Goal: Task Accomplishment & Management: Manage account settings

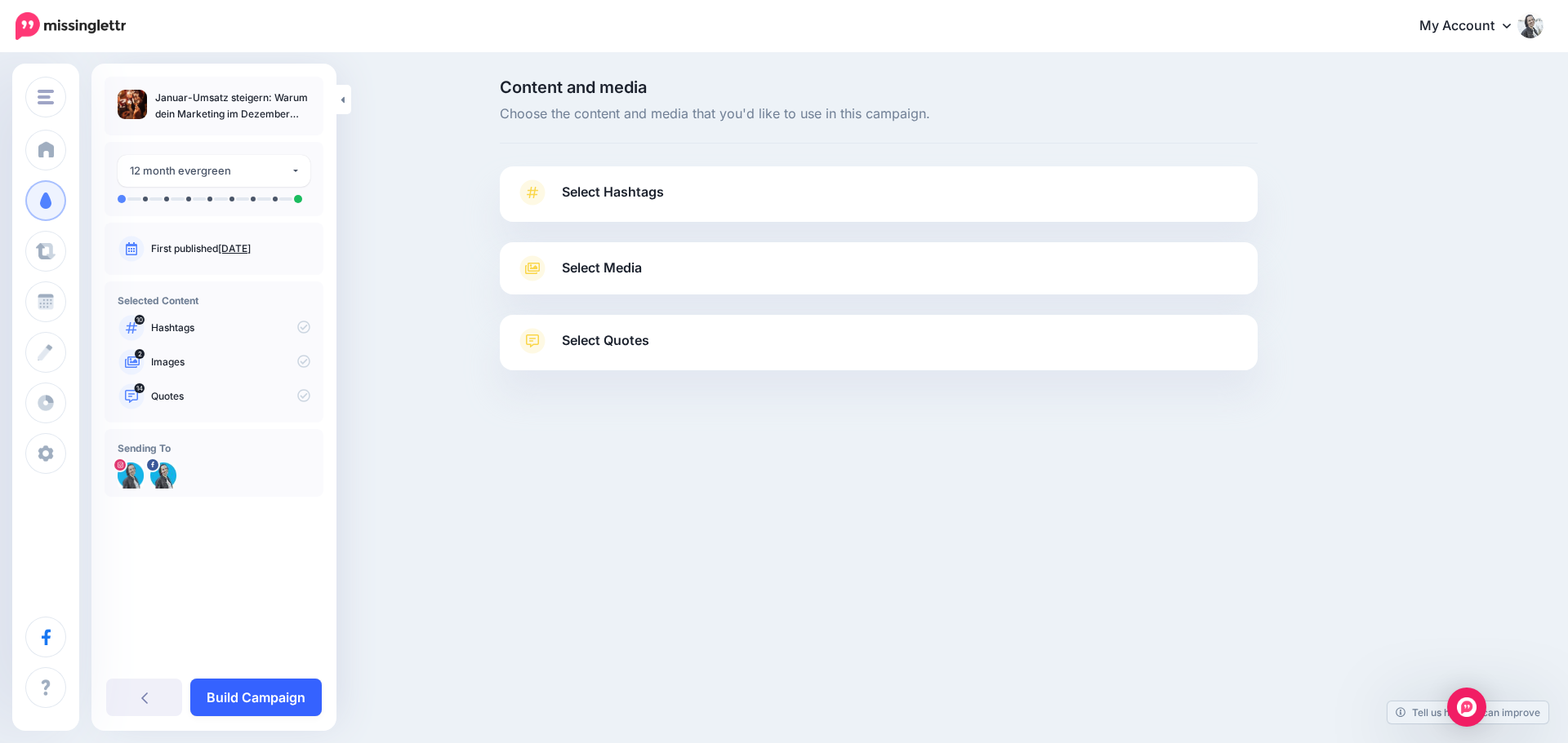
click at [227, 698] on link "Build Campaign" at bounding box center [256, 697] width 131 height 38
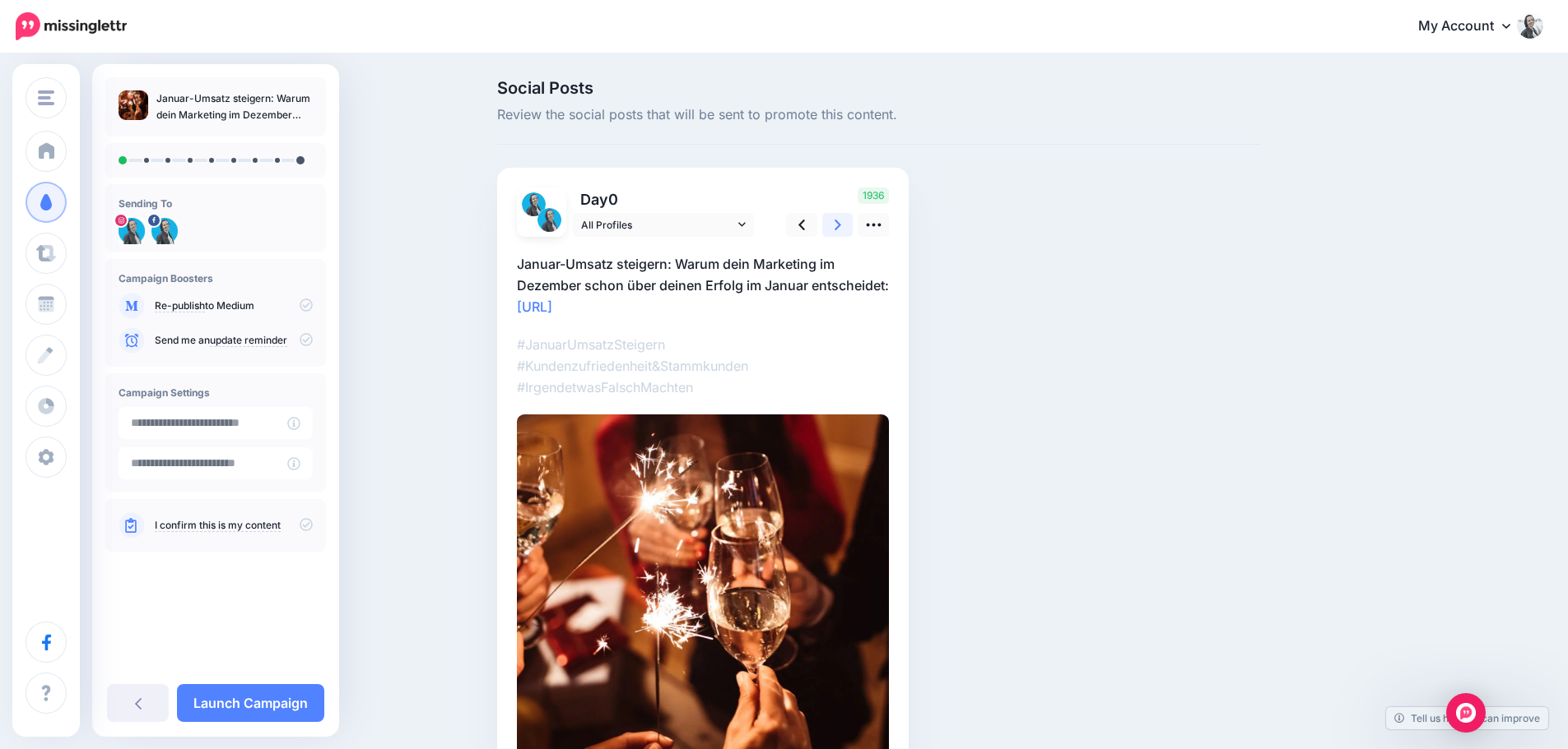
click at [841, 226] on icon at bounding box center [837, 225] width 7 height 17
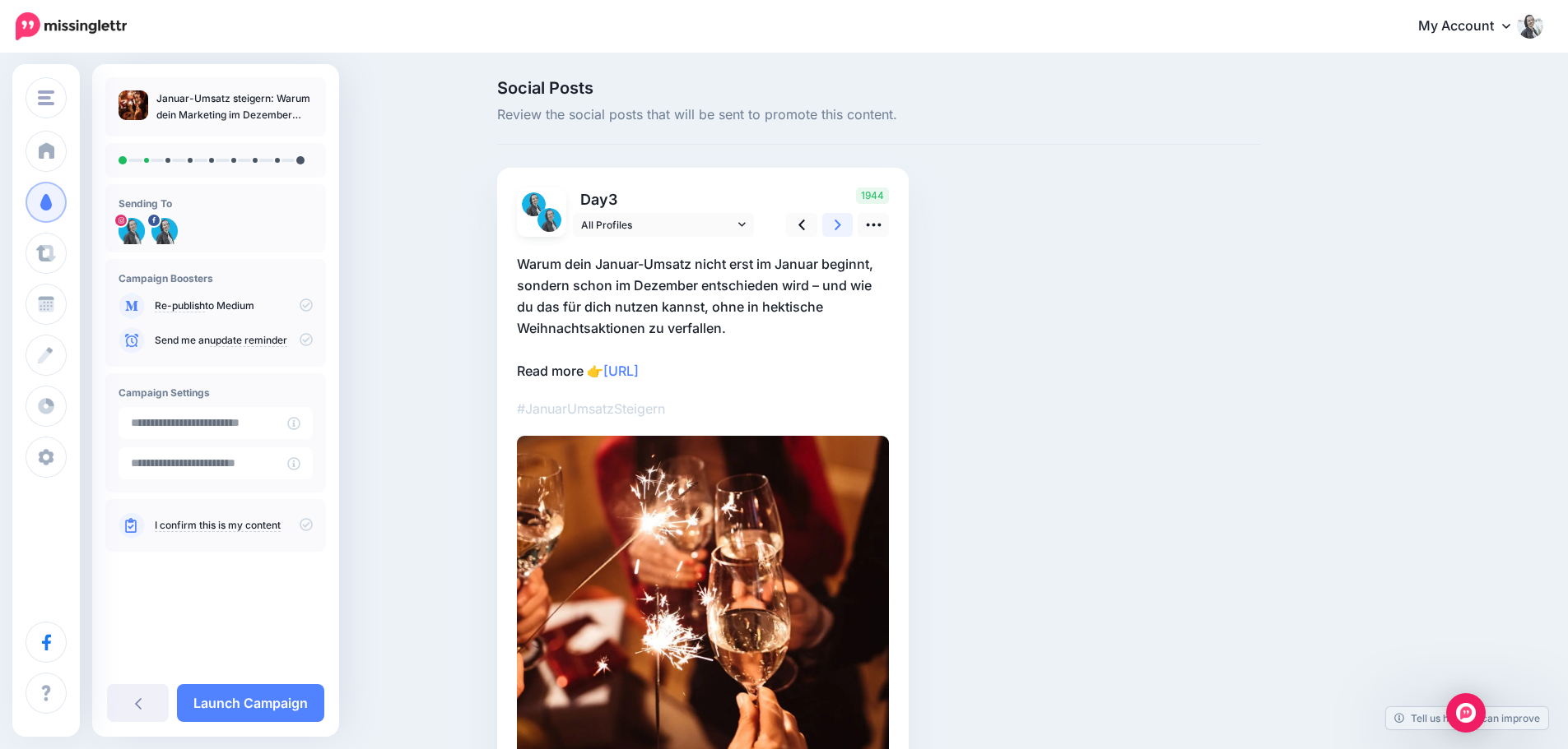
click at [841, 226] on icon at bounding box center [837, 225] width 7 height 17
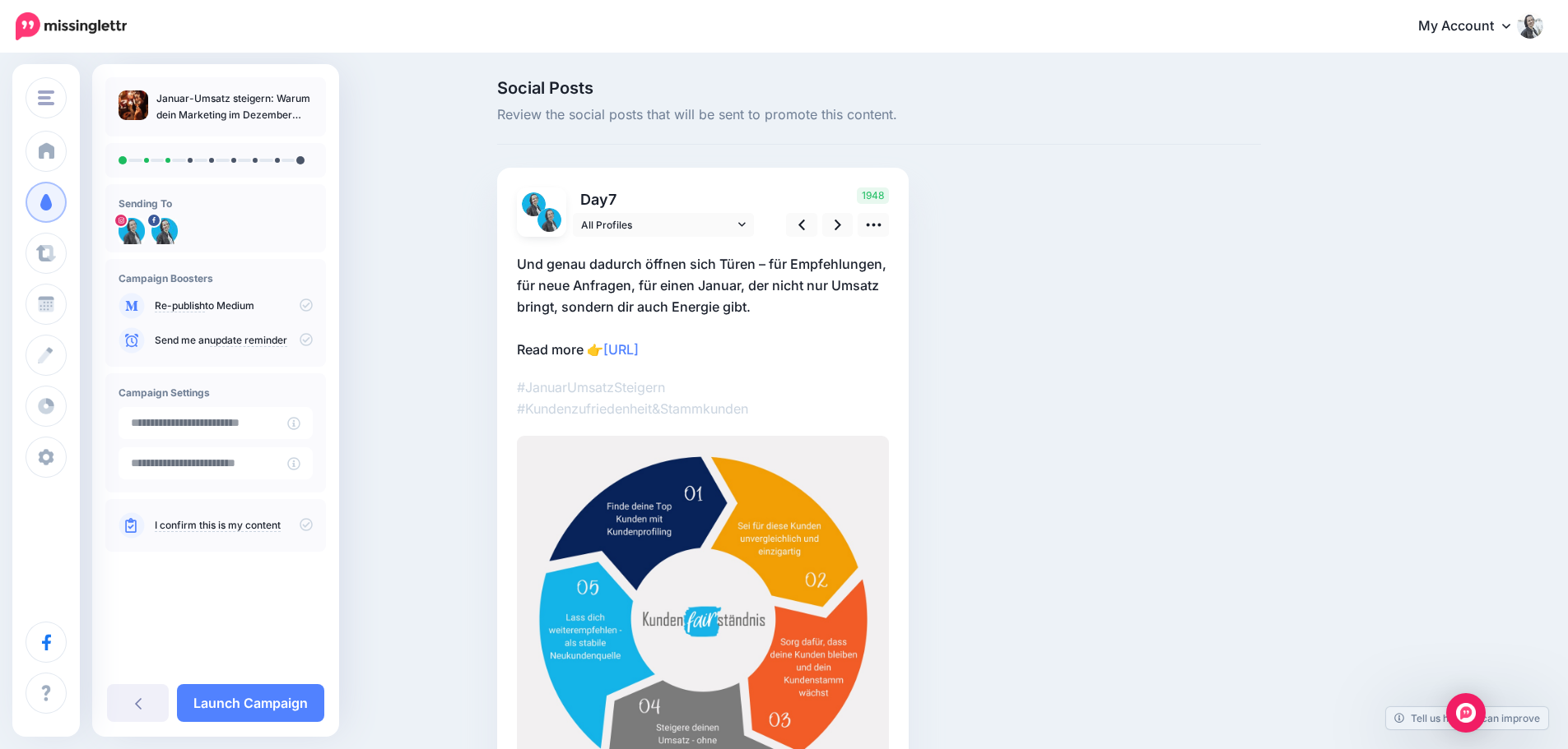
click at [1543, 19] on img at bounding box center [1529, 25] width 26 height 26
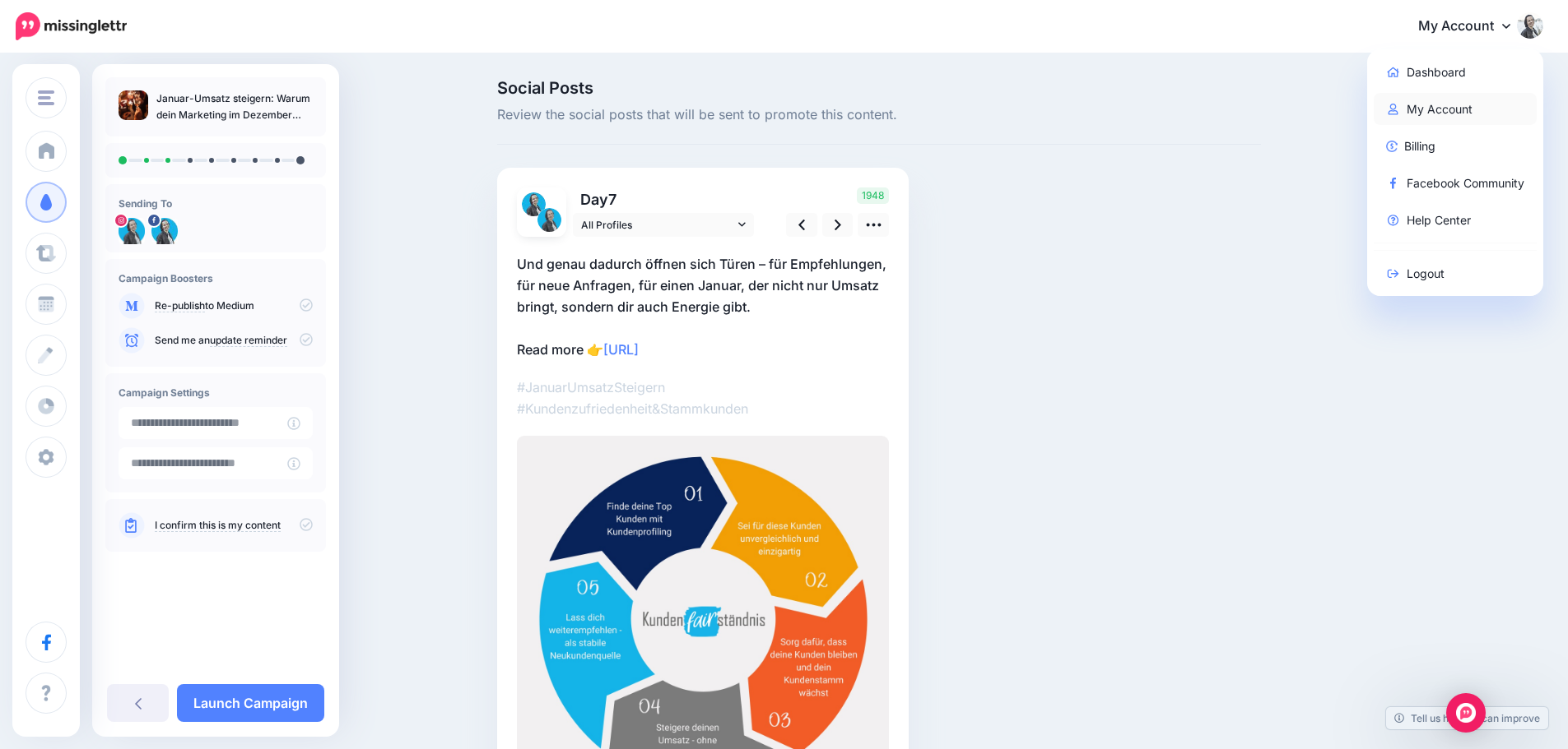
click at [1465, 110] on link "My Account" at bounding box center [1455, 109] width 163 height 32
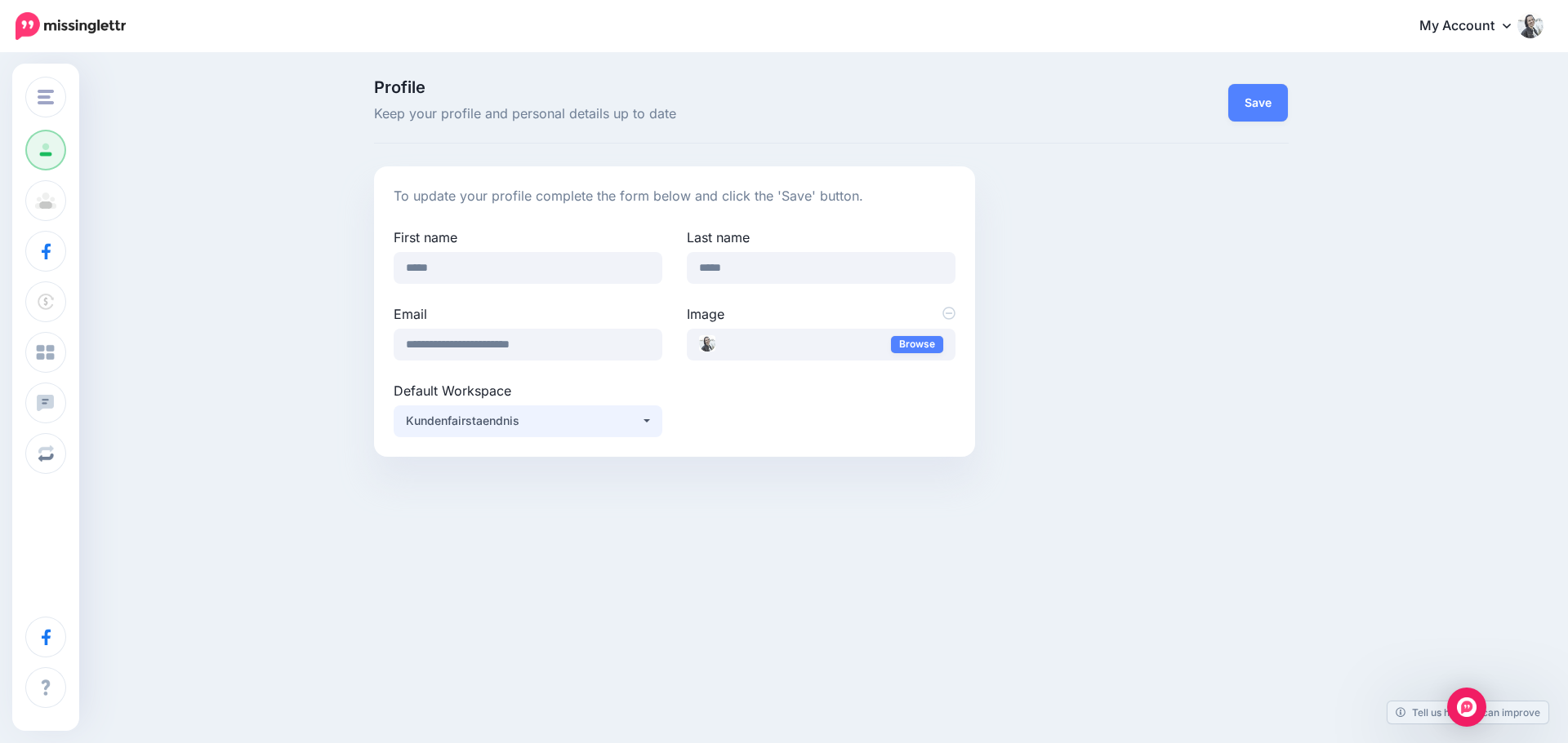
click at [648, 418] on button "Kundenfairstaendnis" at bounding box center [527, 421] width 269 height 32
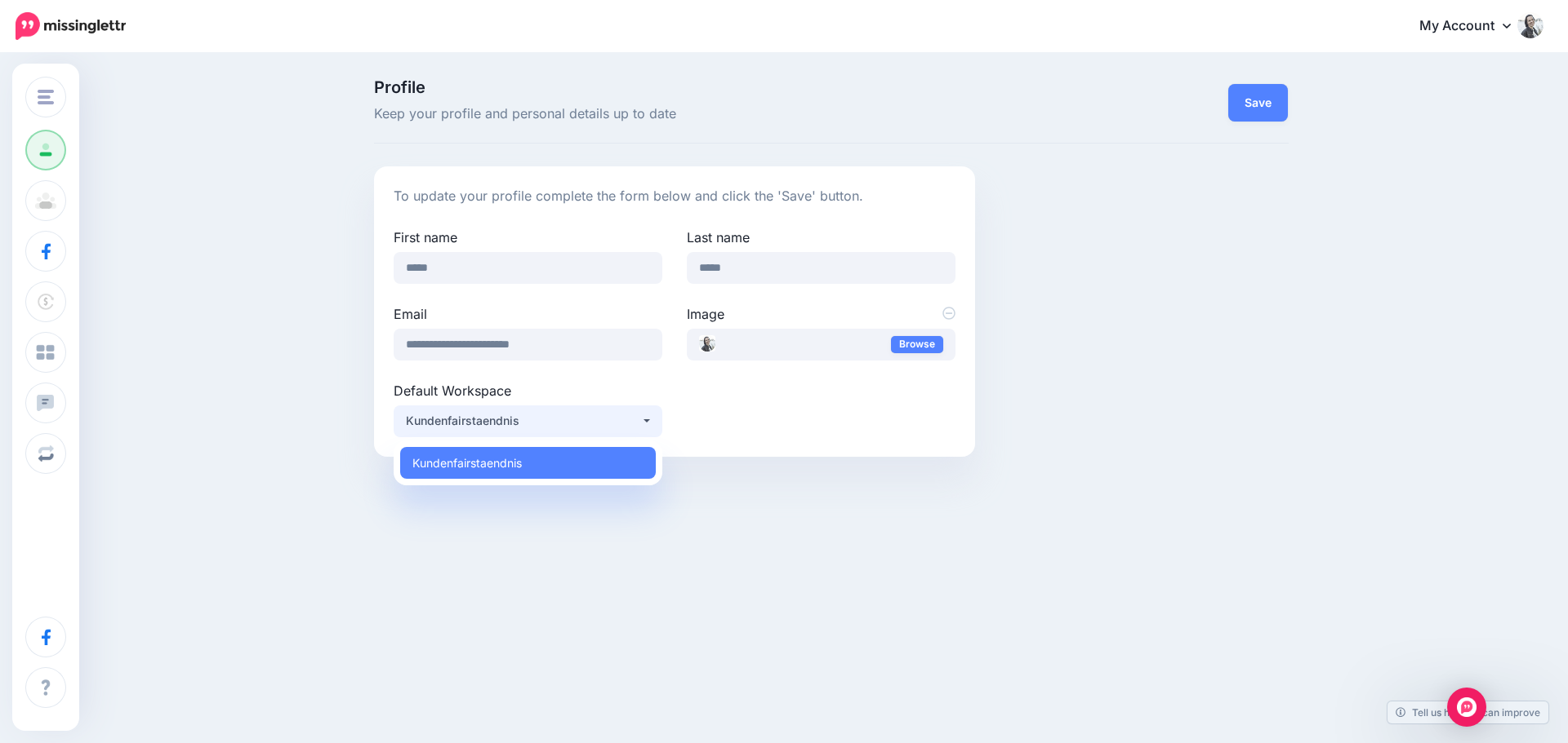
click at [648, 418] on button "Kundenfairstaendnis" at bounding box center [527, 421] width 269 height 32
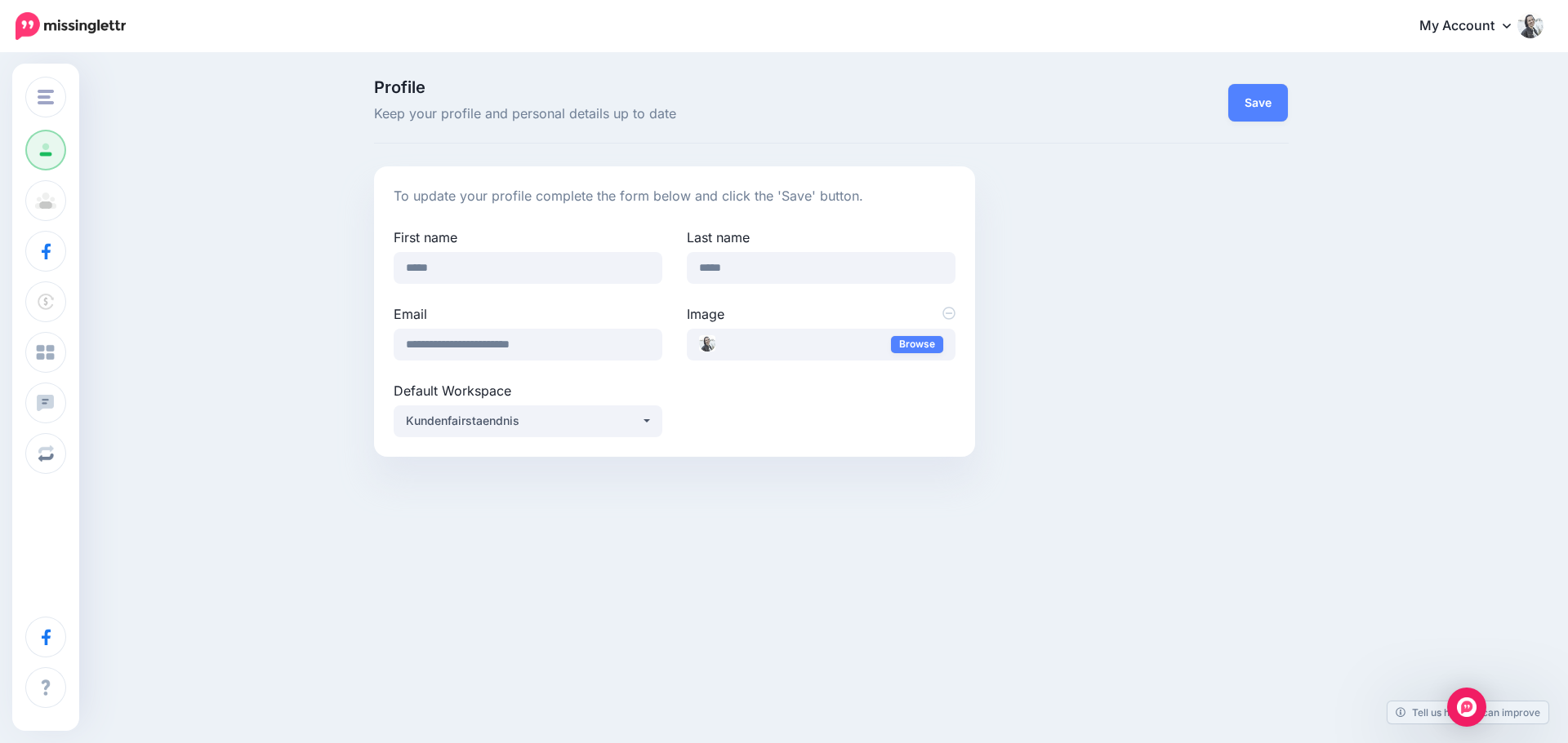
click at [1494, 32] on link "My Account" at bounding box center [1473, 26] width 141 height 40
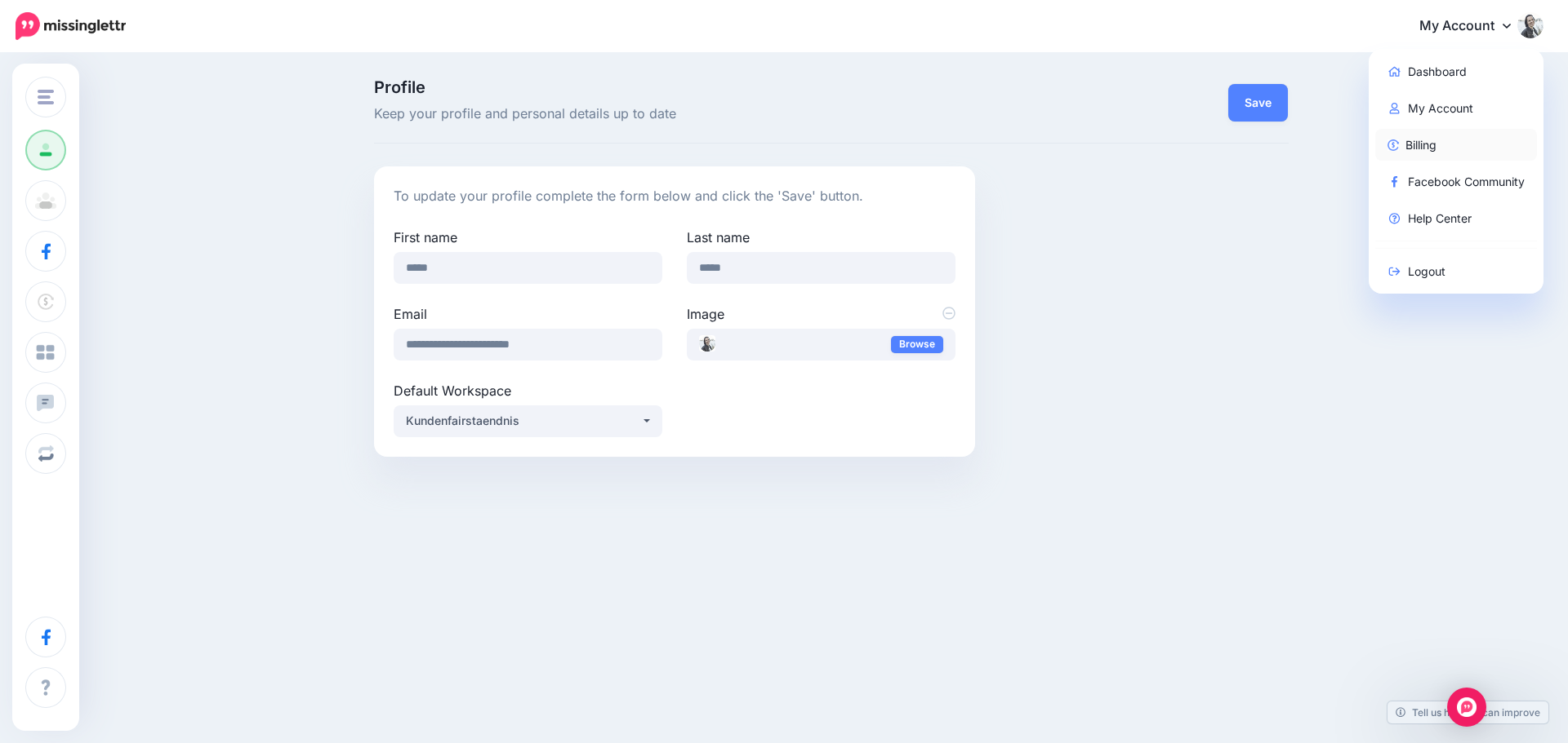
click at [1421, 146] on link "Billing" at bounding box center [1456, 145] width 162 height 32
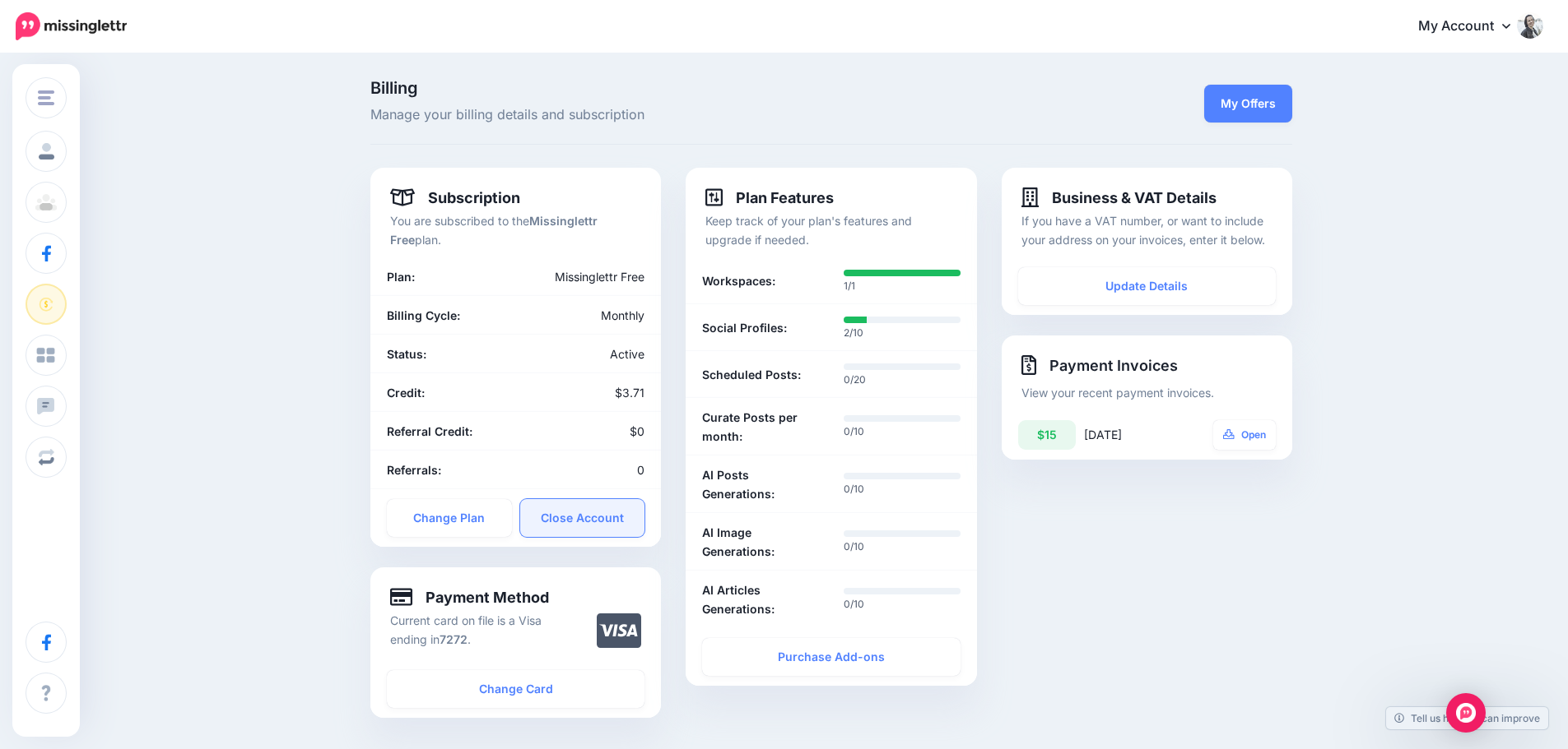
click at [607, 516] on link "Close Account" at bounding box center [582, 518] width 125 height 38
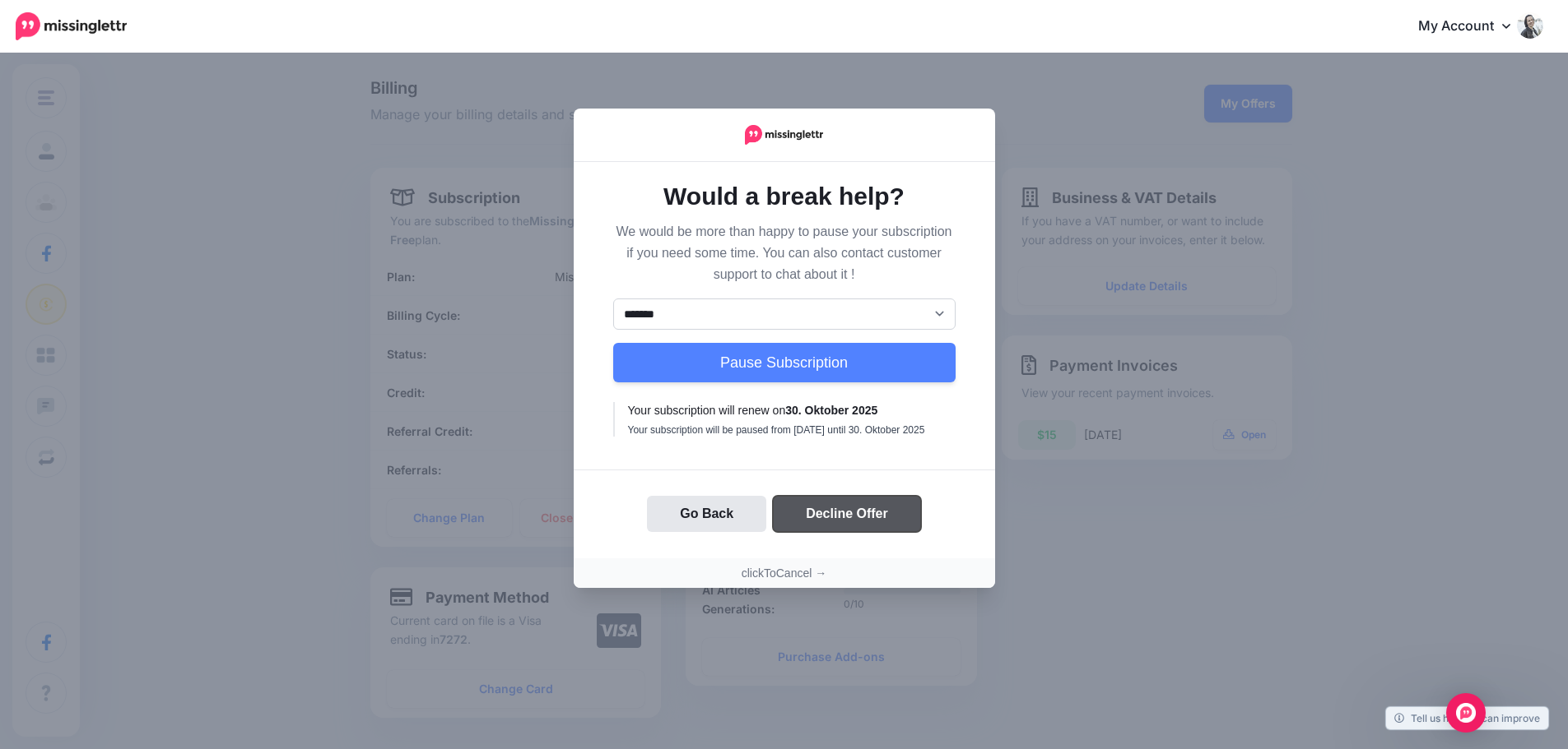
click at [839, 524] on button "Decline Offer" at bounding box center [847, 514] width 148 height 36
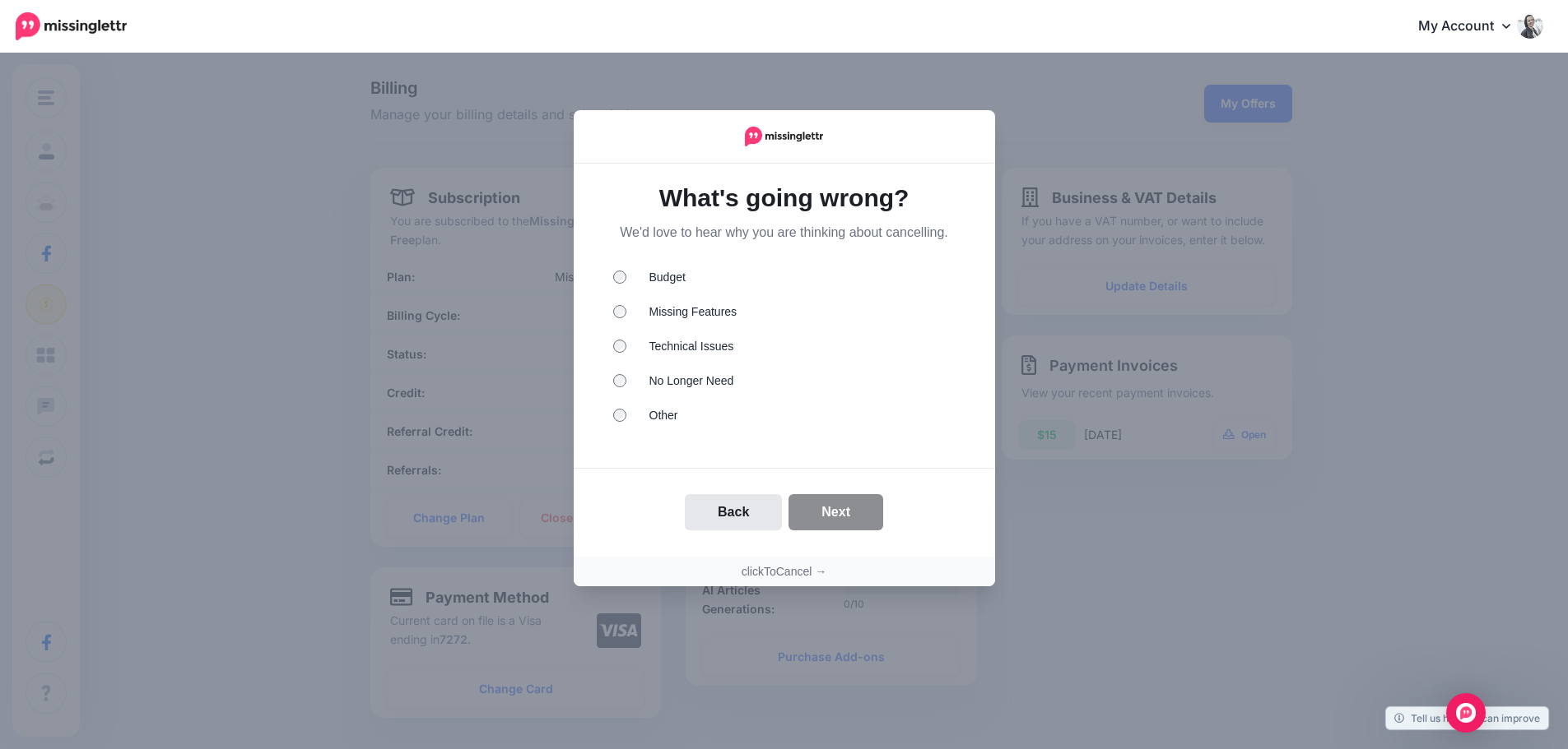
click at [659, 377] on li "No Longer Need" at bounding box center [784, 384] width 342 height 21
click at [847, 515] on button "Next" at bounding box center [835, 512] width 94 height 36
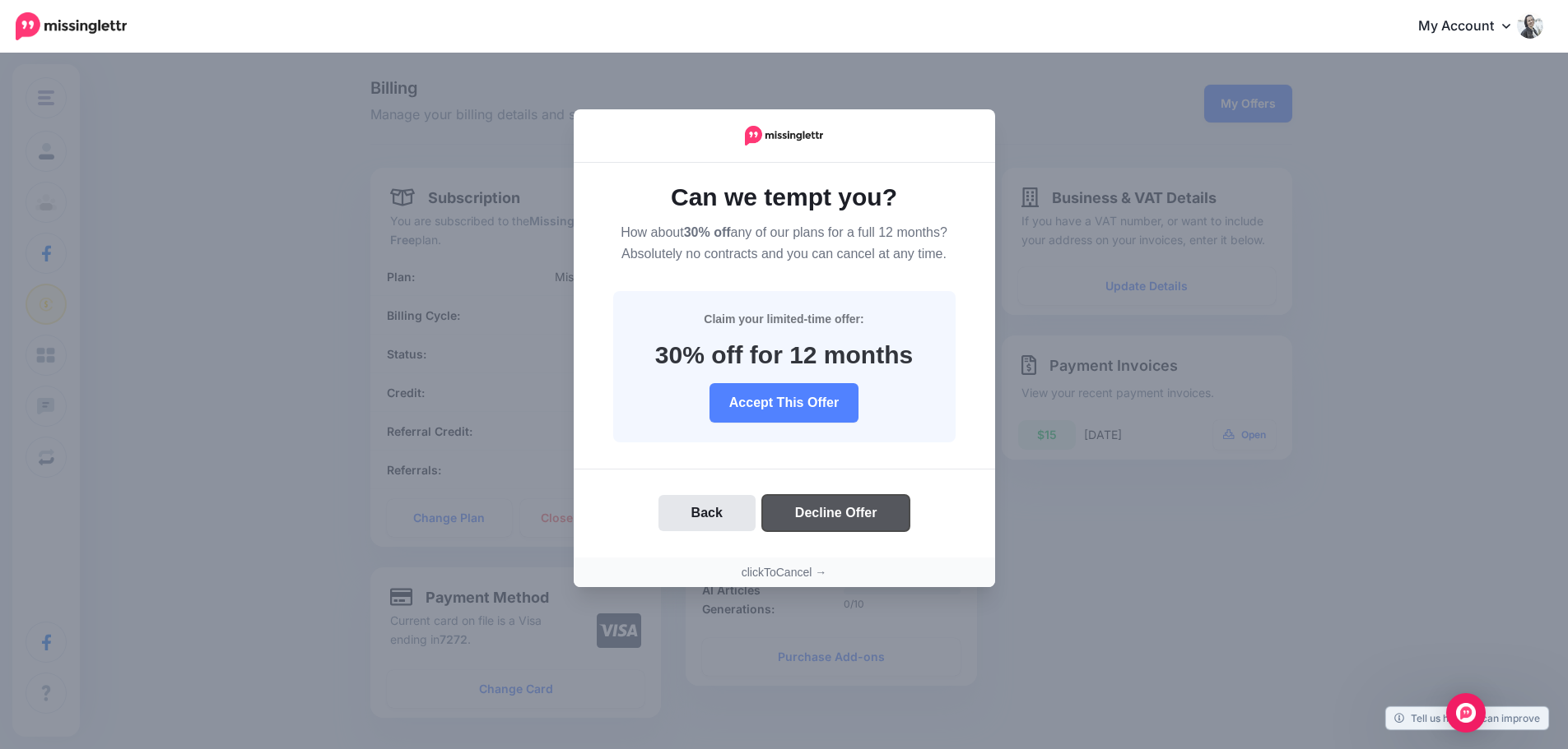
click at [842, 516] on button "Decline Offer" at bounding box center [836, 513] width 148 height 36
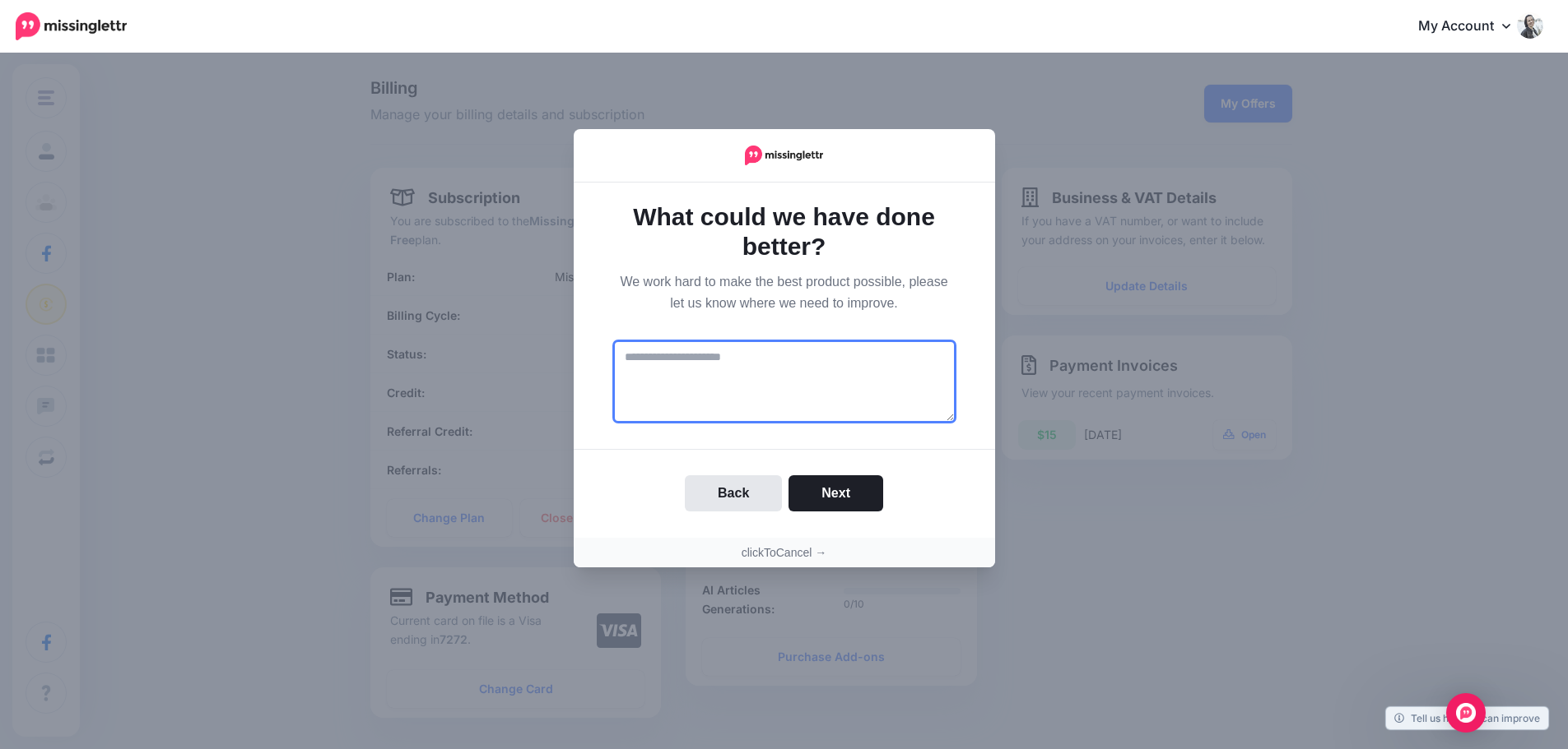
click at [823, 368] on textarea at bounding box center [784, 382] width 342 height 83
type textarea "**********"
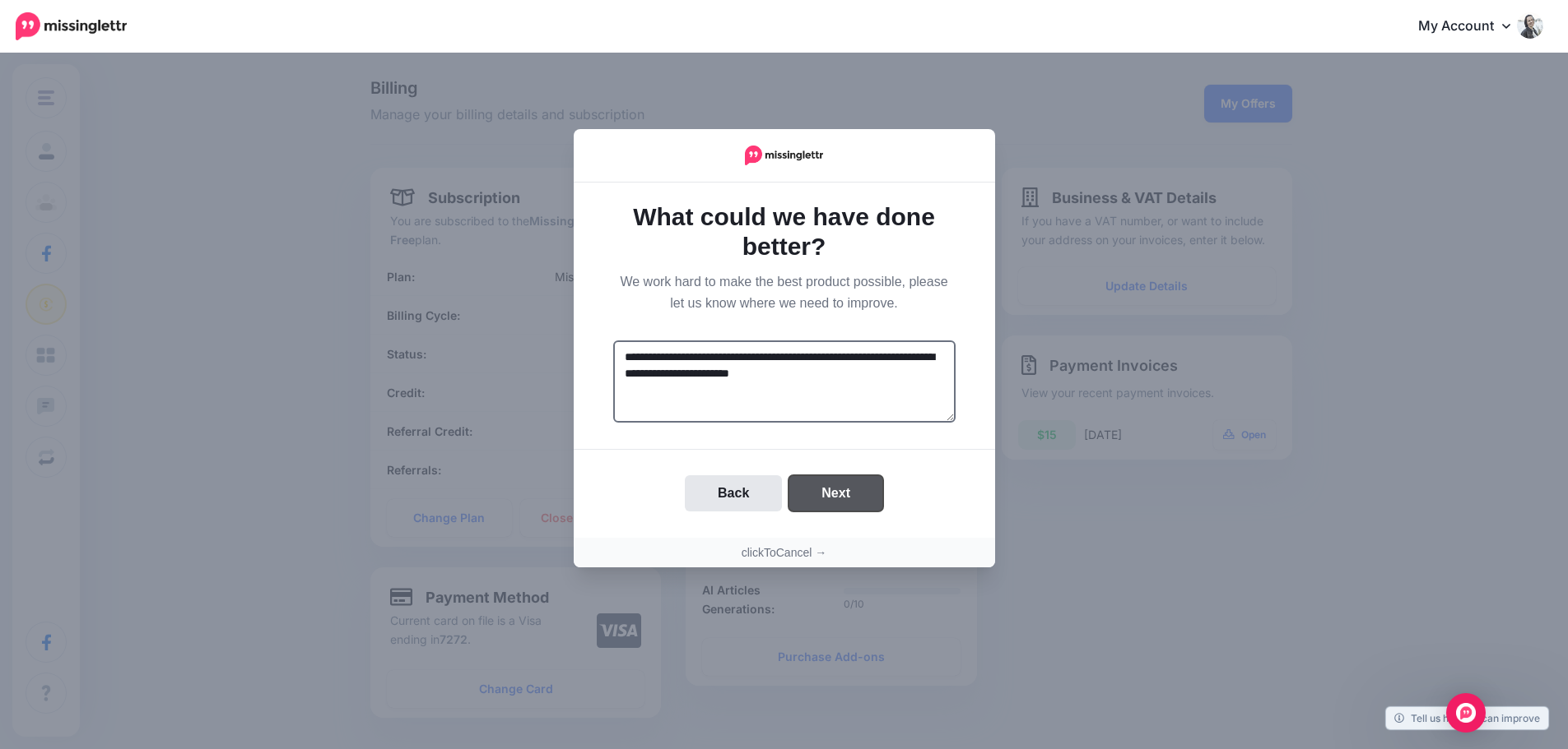
click at [843, 498] on button "Next" at bounding box center [835, 493] width 94 height 36
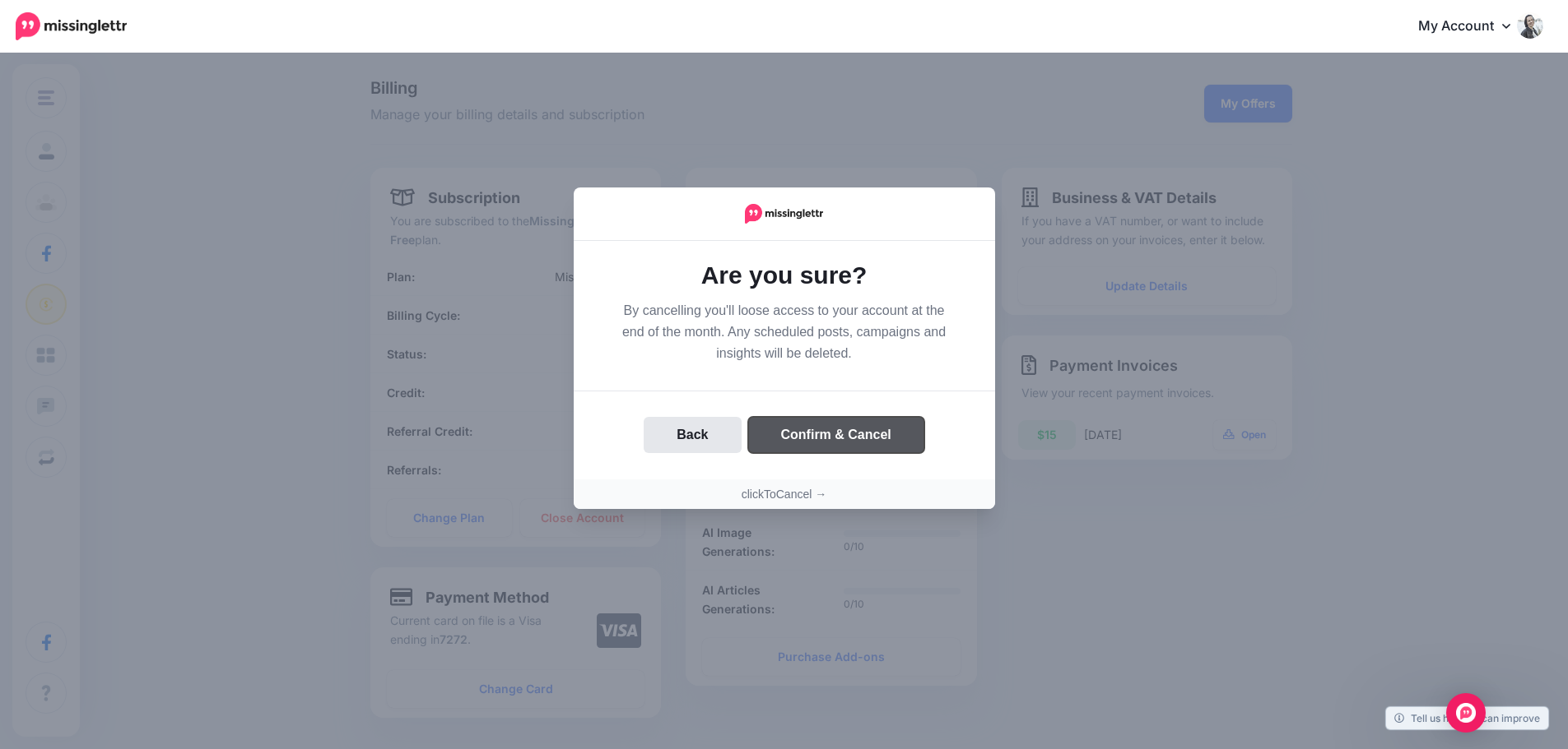
click at [851, 431] on button "Confirm & Cancel" at bounding box center [836, 434] width 176 height 36
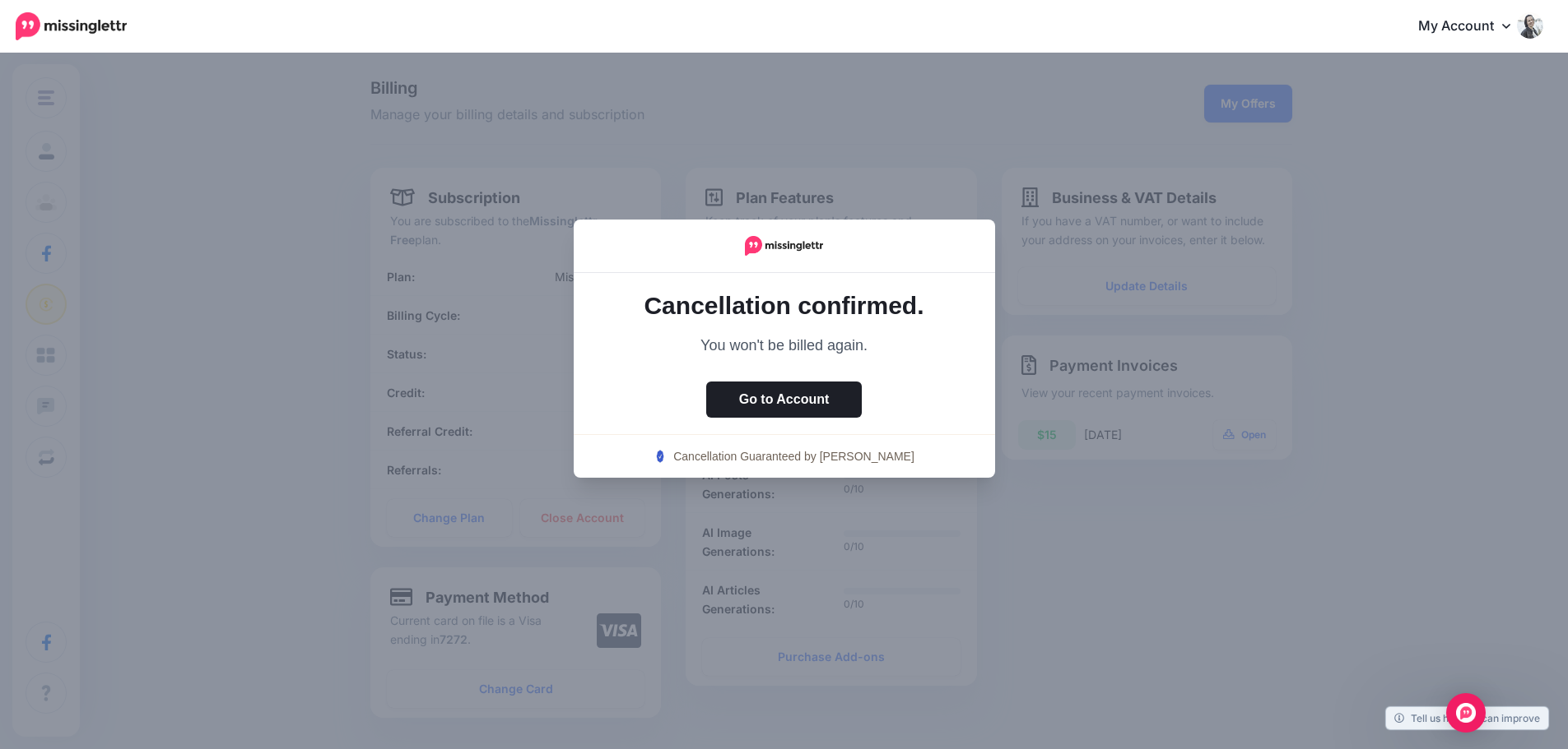
drag, startPoint x: 723, startPoint y: 242, endPoint x: 828, endPoint y: 259, distance: 106.4
click at [828, 259] on div at bounding box center [784, 246] width 448 height 53
click at [810, 394] on button "Go to Account" at bounding box center [784, 399] width 157 height 36
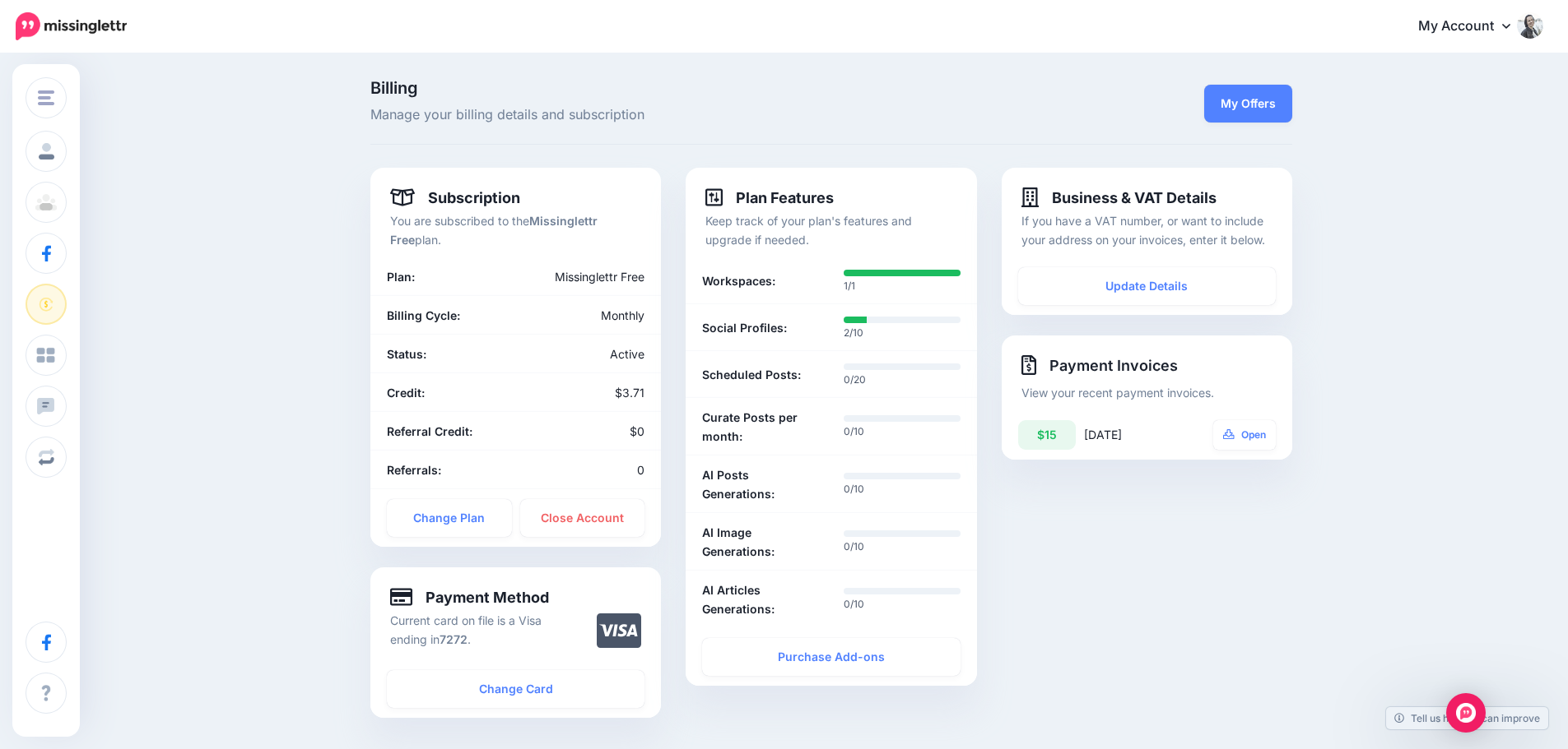
click at [1511, 23] on icon at bounding box center [1506, 25] width 8 height 14
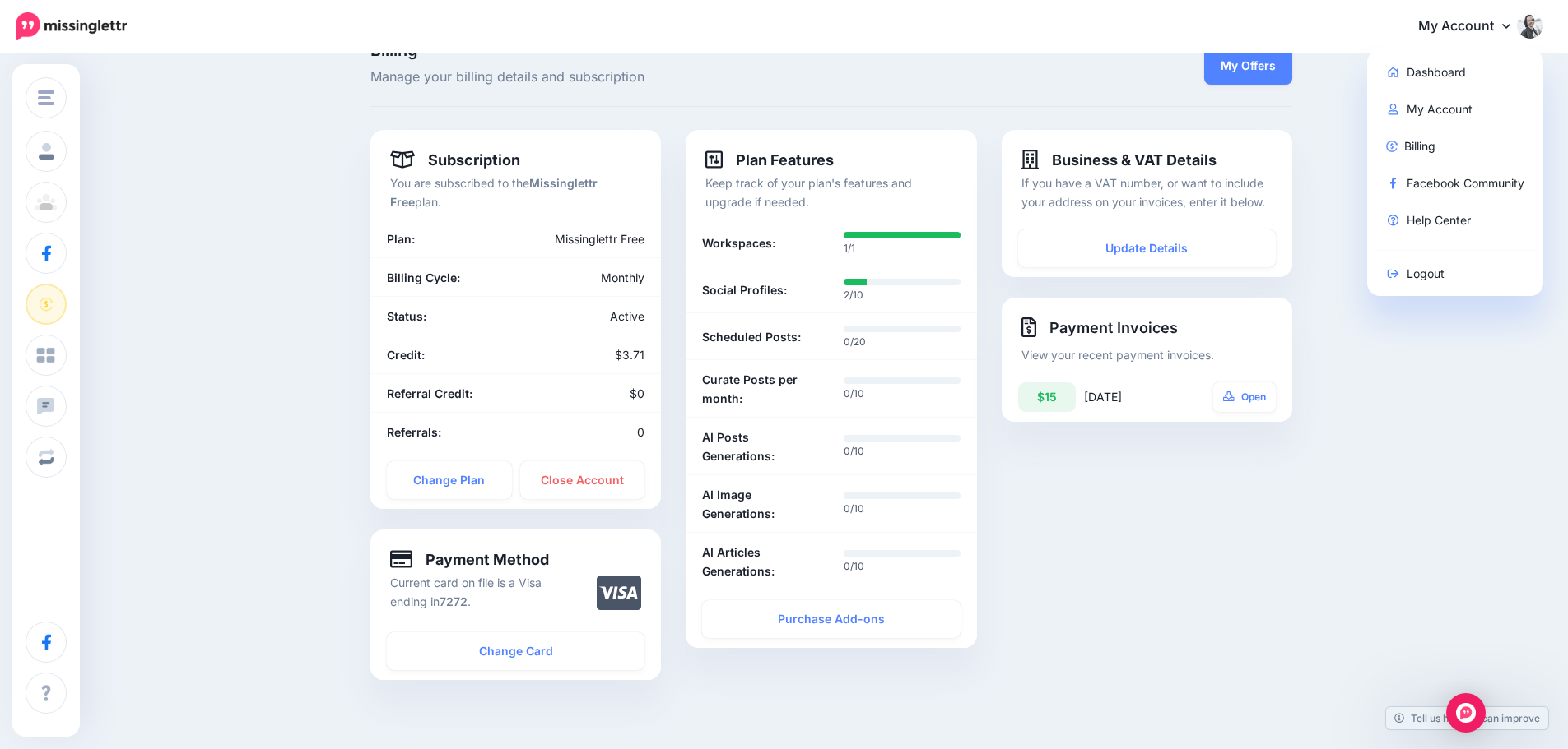
scroll to position [154, 0]
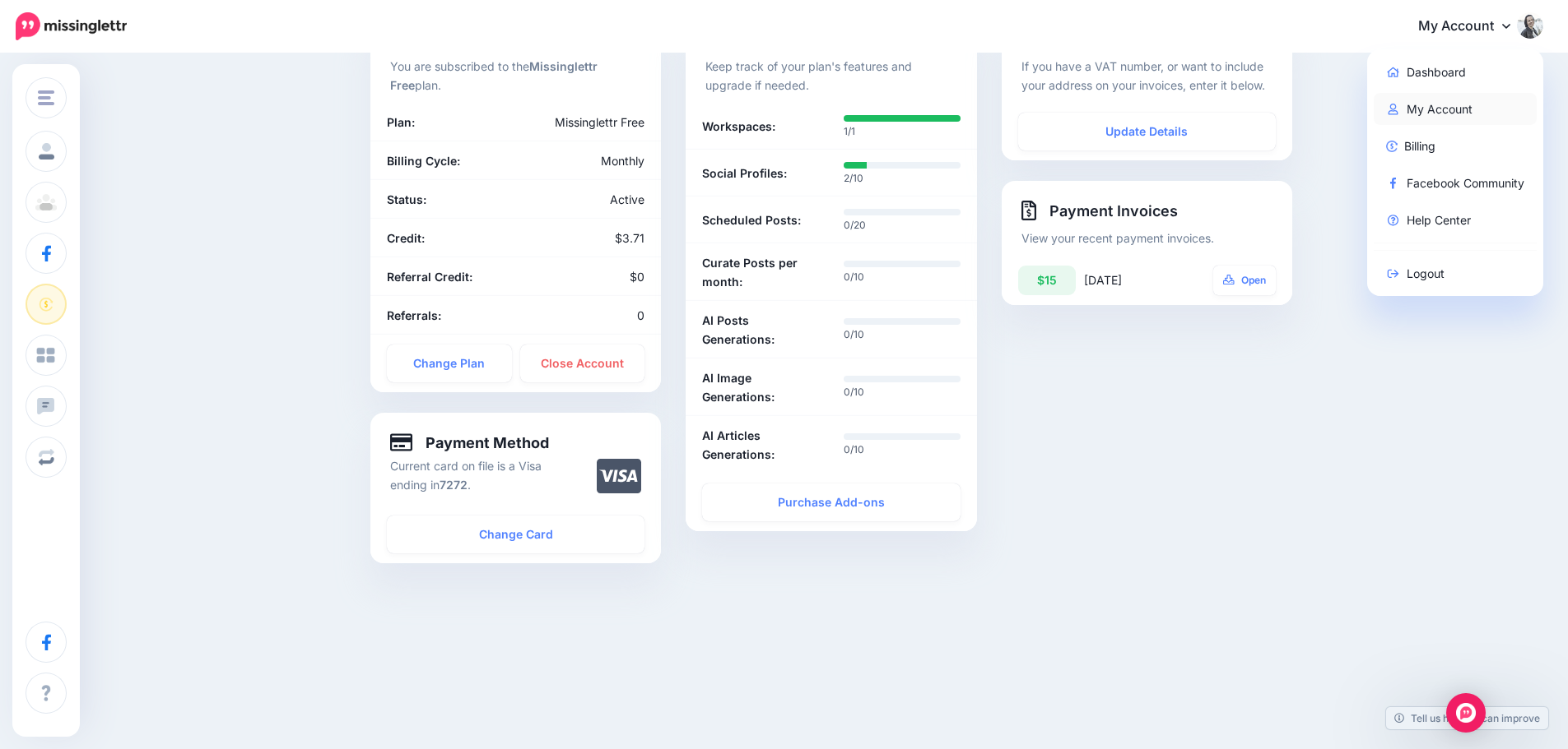
click at [1434, 111] on link "My Account" at bounding box center [1455, 109] width 163 height 32
